Goal: Navigation & Orientation: Find specific page/section

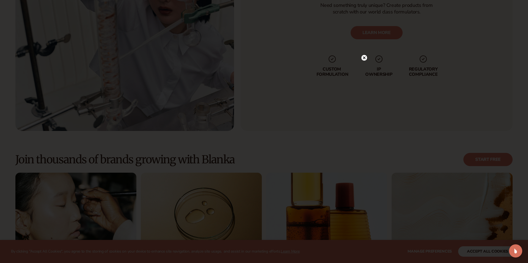
scroll to position [1943, 0]
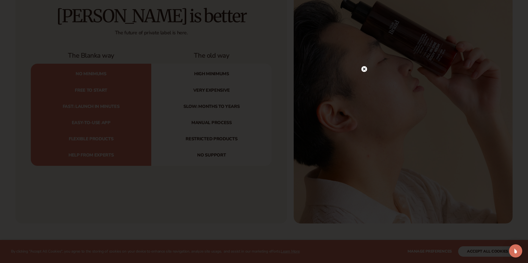
click at [366, 69] on circle at bounding box center [364, 69] width 6 height 6
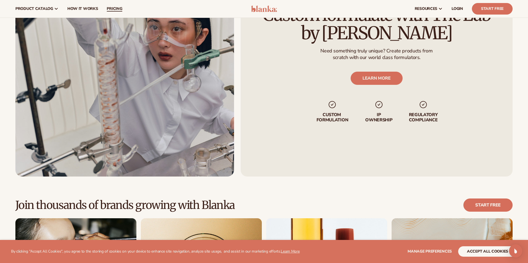
scroll to position [1510, 0]
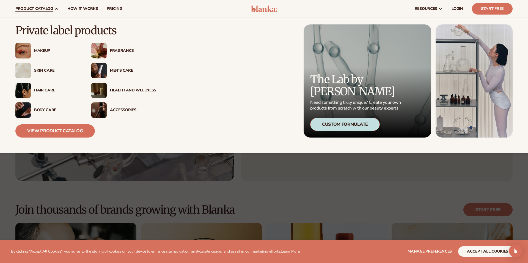
click at [118, 107] on div "Accessories" at bounding box center [123, 110] width 65 height 15
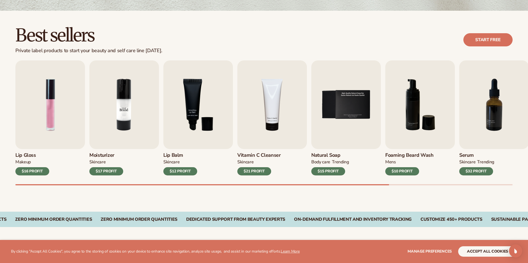
scroll to position [141, 0]
